Goal: Task Accomplishment & Management: Manage account settings

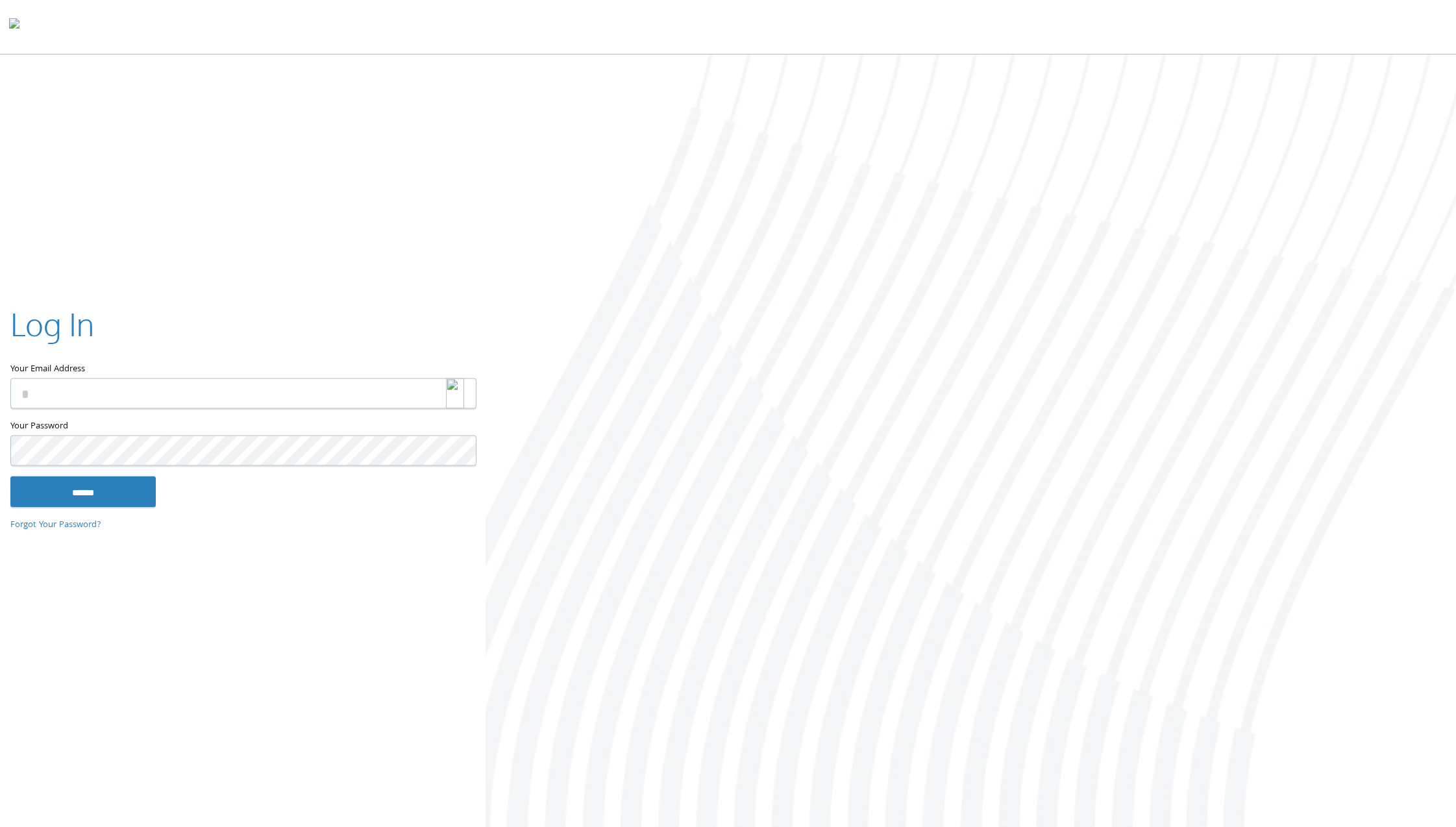
click at [463, 391] on div at bounding box center [461, 394] width 31 height 31
type input "**********"
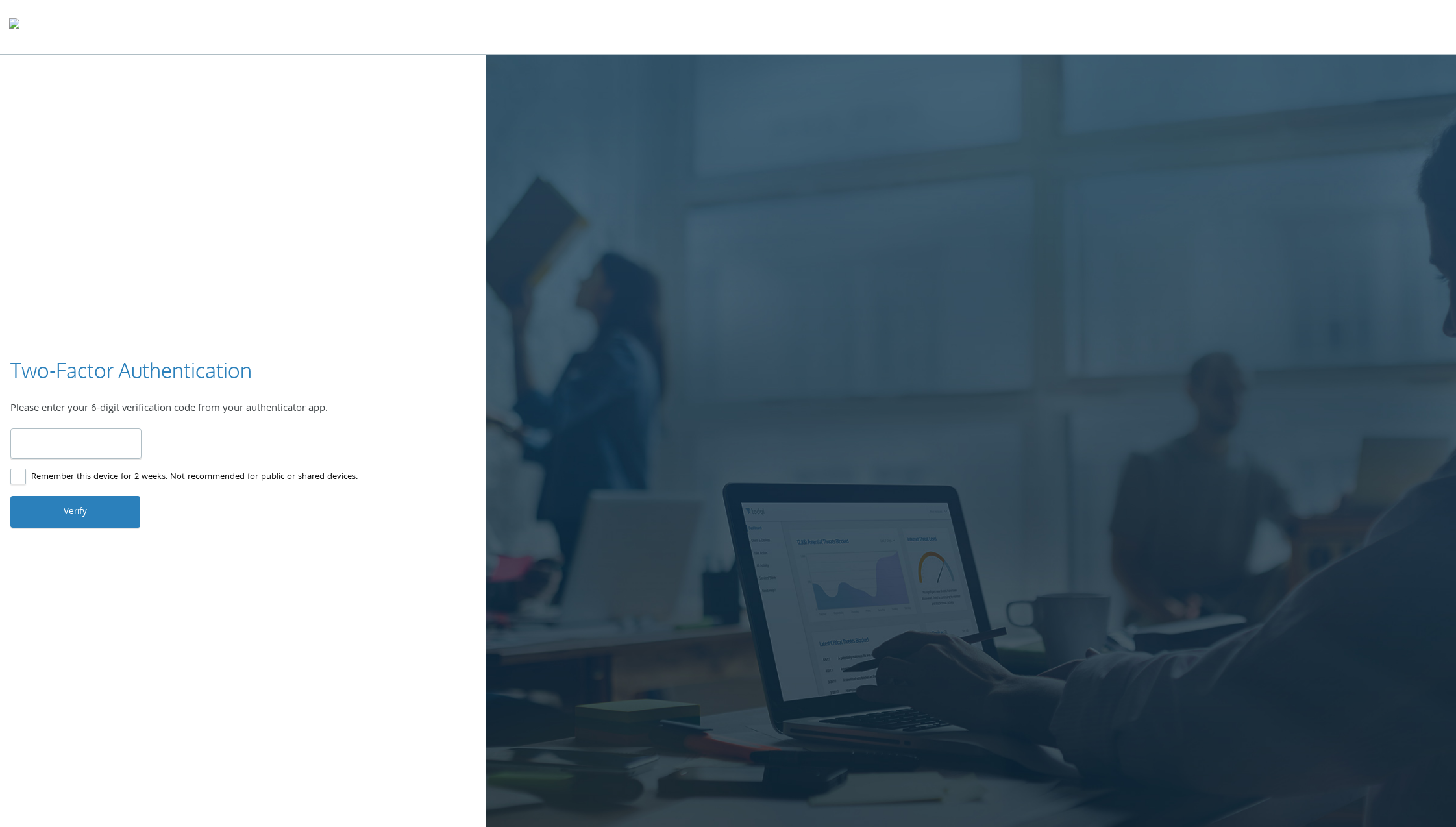
type input "******"
click at [92, 509] on button "Verify" at bounding box center [75, 511] width 130 height 31
